Goal: Find specific page/section: Find specific page/section

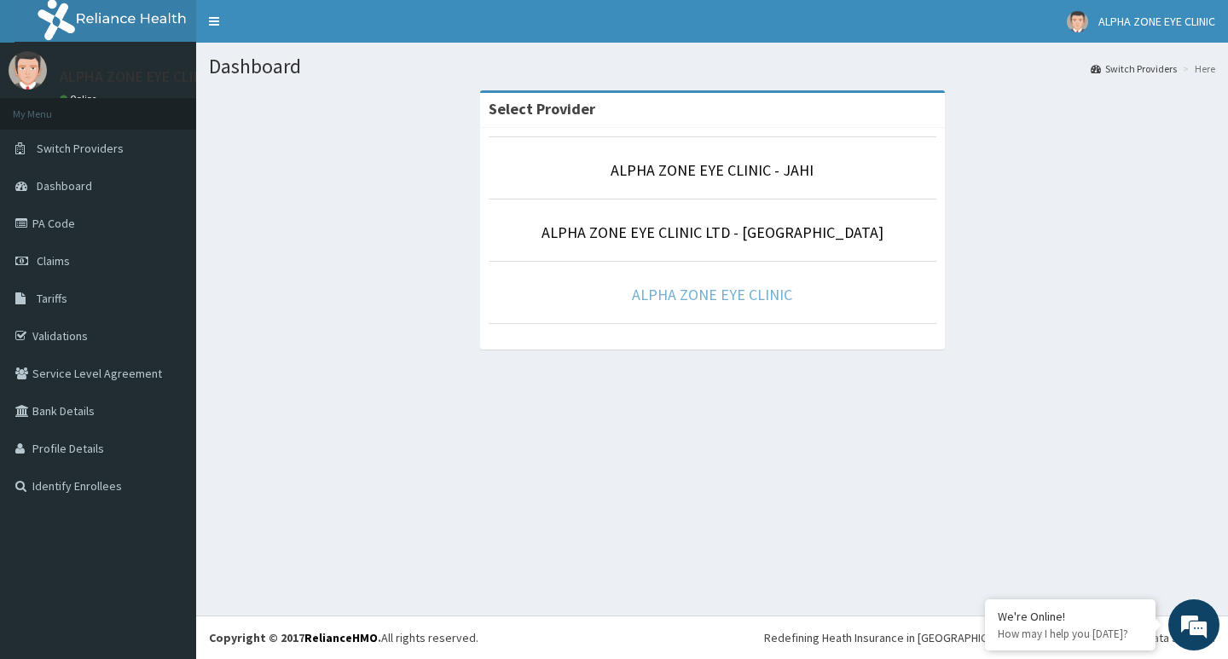
click at [723, 294] on link "ALPHA ZONE EYE CLINIC" at bounding box center [712, 295] width 160 height 20
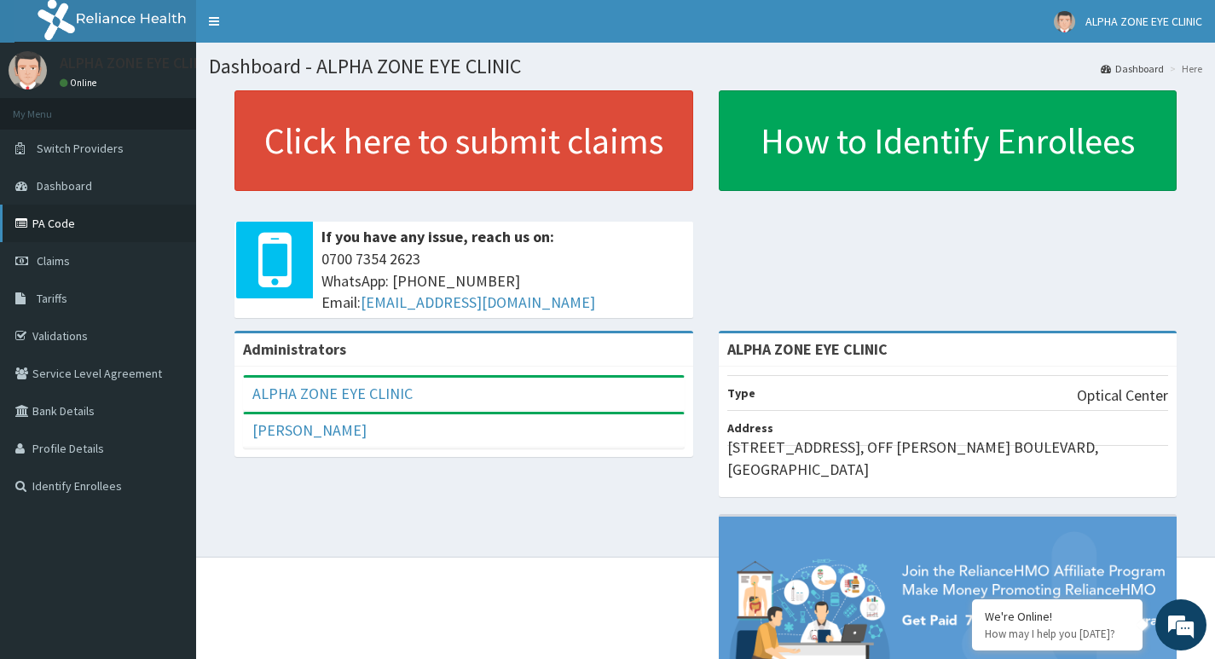
click at [49, 223] on link "PA Code" at bounding box center [98, 224] width 196 height 38
